Goal: Find contact information: Find contact information

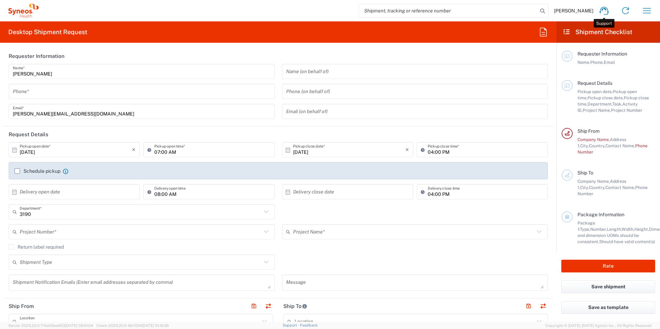
click at [604, 9] on icon at bounding box center [603, 11] width 9 height 8
click at [607, 11] on icon at bounding box center [603, 10] width 11 height 11
click at [605, 10] on icon at bounding box center [603, 10] width 11 height 11
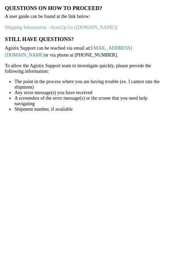
click at [100, 47] on link "[EMAIL_ADDRESS][DOMAIN_NAME]" at bounding box center [68, 52] width 127 height 12
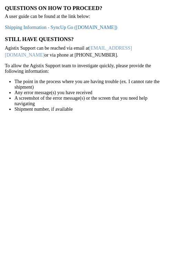
click at [67, 27] on link "Shipping Information - SyncUp Go (staffbase.com)" at bounding box center [61, 27] width 112 height 5
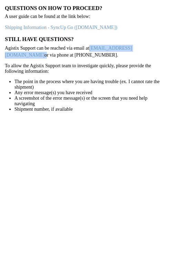
drag, startPoint x: 133, startPoint y: 49, endPoint x: 90, endPoint y: 51, distance: 42.8
click at [90, 51] on p "Agistix Support can be reached via email at [EMAIL_ADDRESS][DOMAIN_NAME] or via…" at bounding box center [86, 51] width 163 height 13
copy p "[EMAIL_ADDRESS][DOMAIN_NAME]"
